Goal: Information Seeking & Learning: Learn about a topic

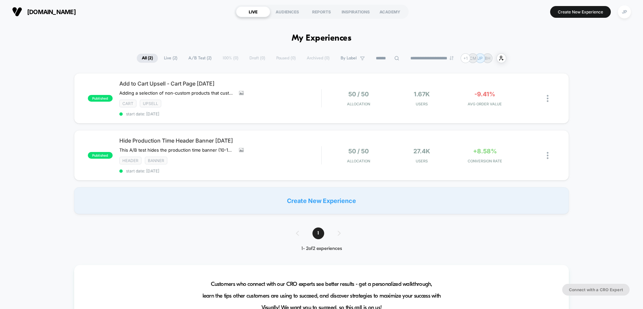
click at [48, 88] on div "published Add to Cart Upsell - Cart Page [DATE] Adding a selection of non-custo…" at bounding box center [321, 143] width 643 height 141
click at [327, 98] on div "50 / 50 Allocation 1.67k Users -9.41% AVG ORDER VALUE" at bounding box center [439, 99] width 234 height 16
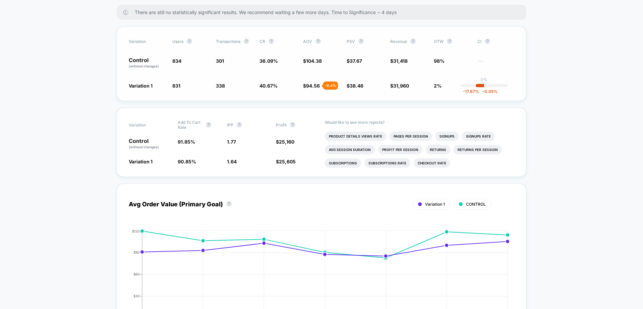
scroll to position [268, 0]
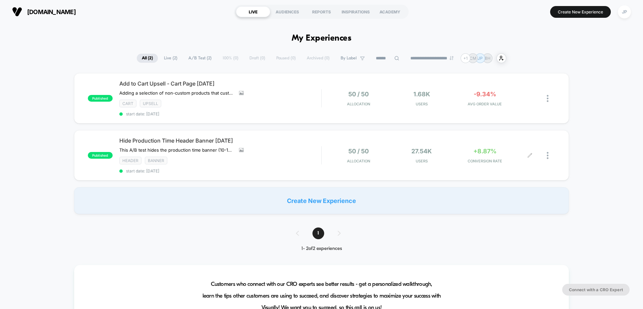
click at [457, 146] on div at bounding box center [455, 143] width 65 height 4
click at [344, 157] on div "50 / 50 Allocation" at bounding box center [359, 156] width 60 height 16
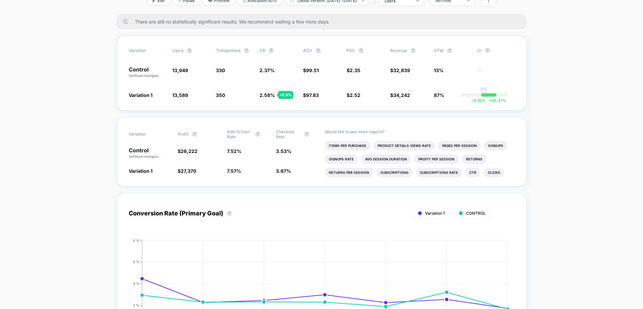
scroll to position [268, 0]
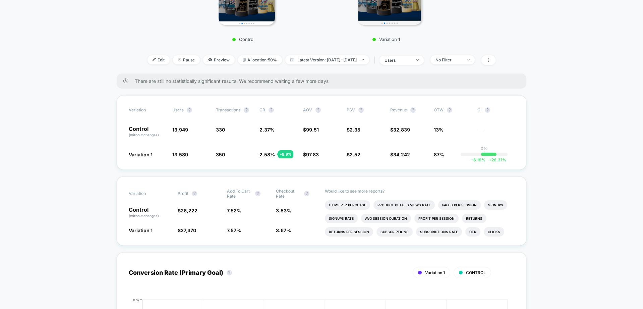
scroll to position [235, 0]
